Goal: Navigation & Orientation: Understand site structure

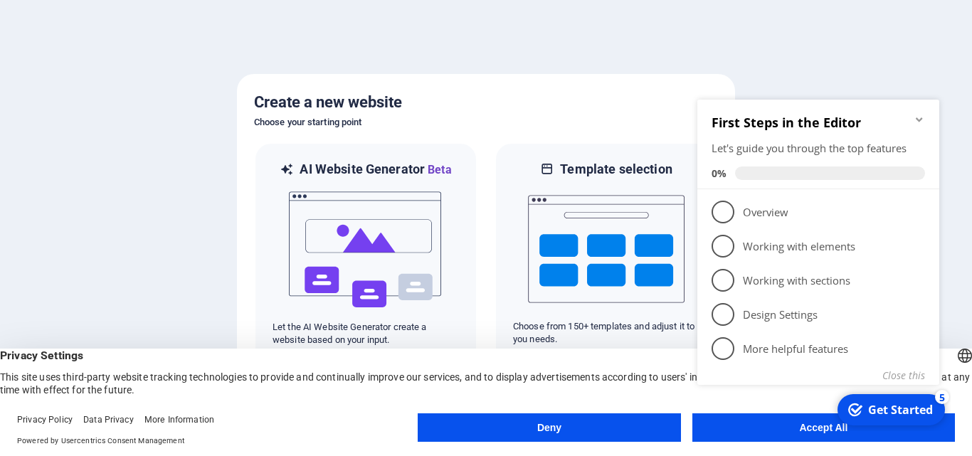
click at [920, 120] on icon "Minimize checklist" at bounding box center [919, 119] width 6 height 4
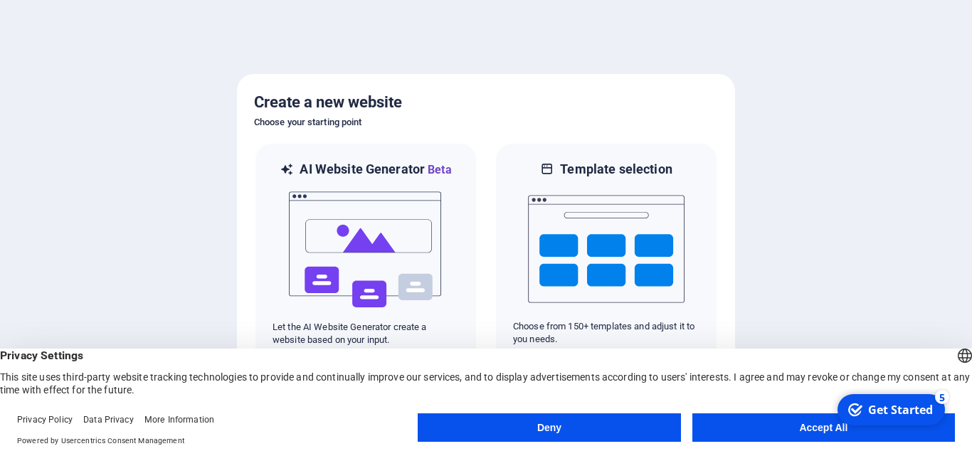
drag, startPoint x: 972, startPoint y: 87, endPoint x: 972, endPoint y: 182, distance: 95.4
click at [972, 182] on div at bounding box center [486, 228] width 972 height 456
click at [814, 424] on button "Accept All" at bounding box center [824, 428] width 263 height 28
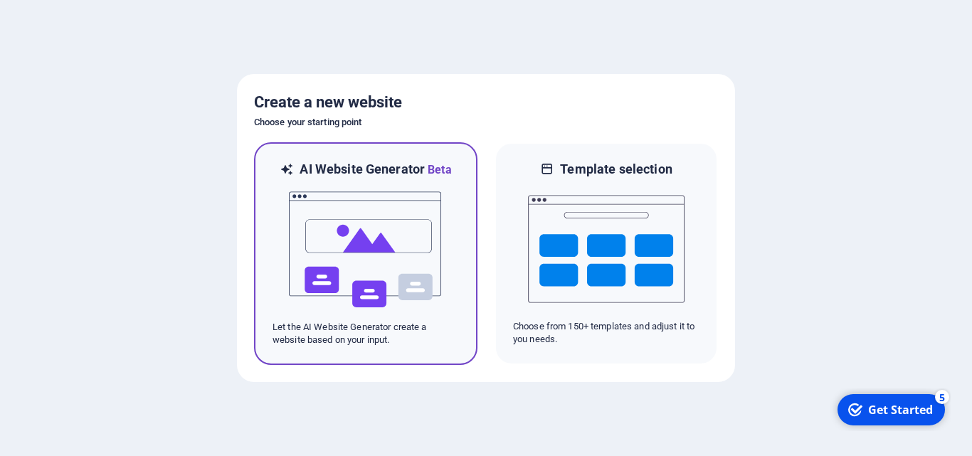
click at [373, 250] on img at bounding box center [366, 250] width 157 height 142
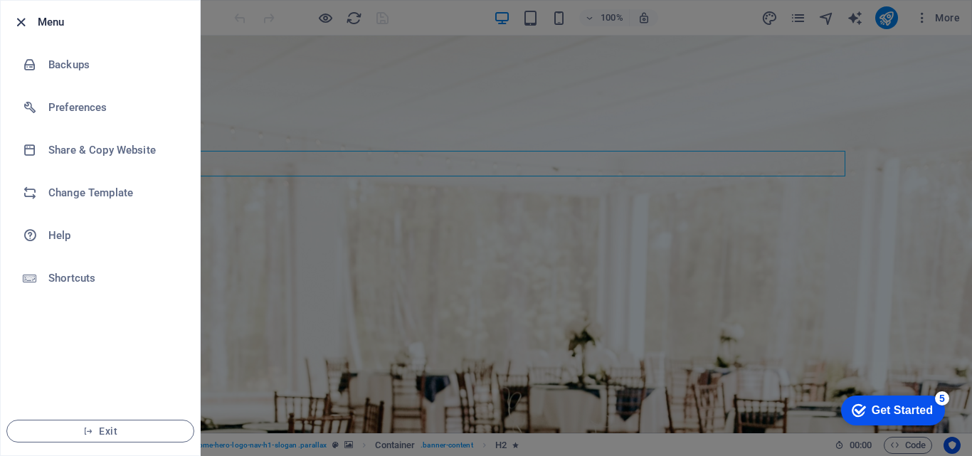
click at [25, 28] on icon "button" at bounding box center [21, 22] width 16 height 16
